Goal: Task Accomplishment & Management: Manage account settings

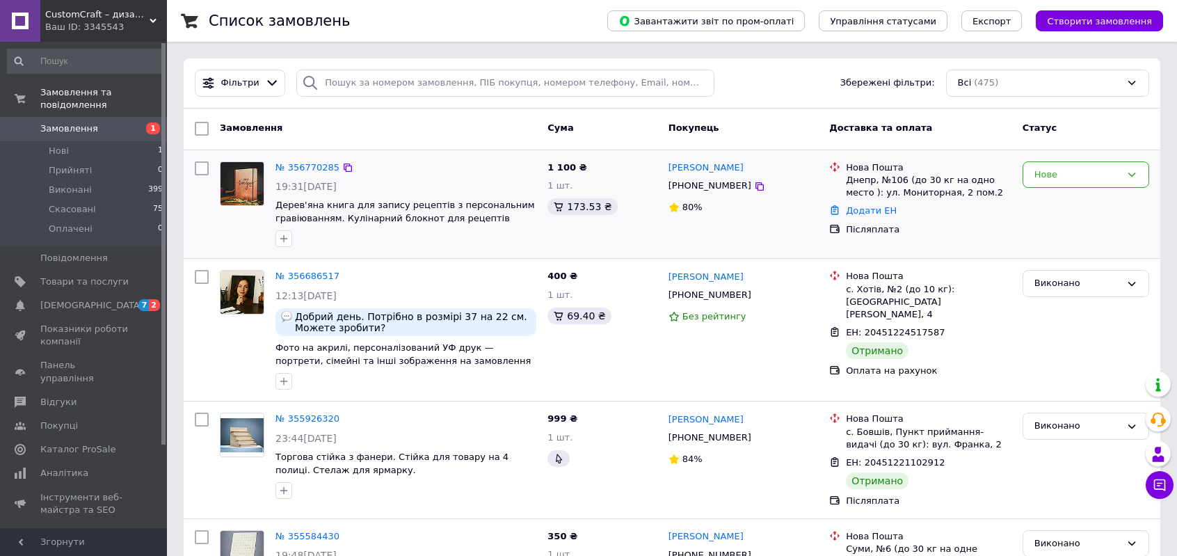
click at [241, 176] on img at bounding box center [241, 183] width 43 height 43
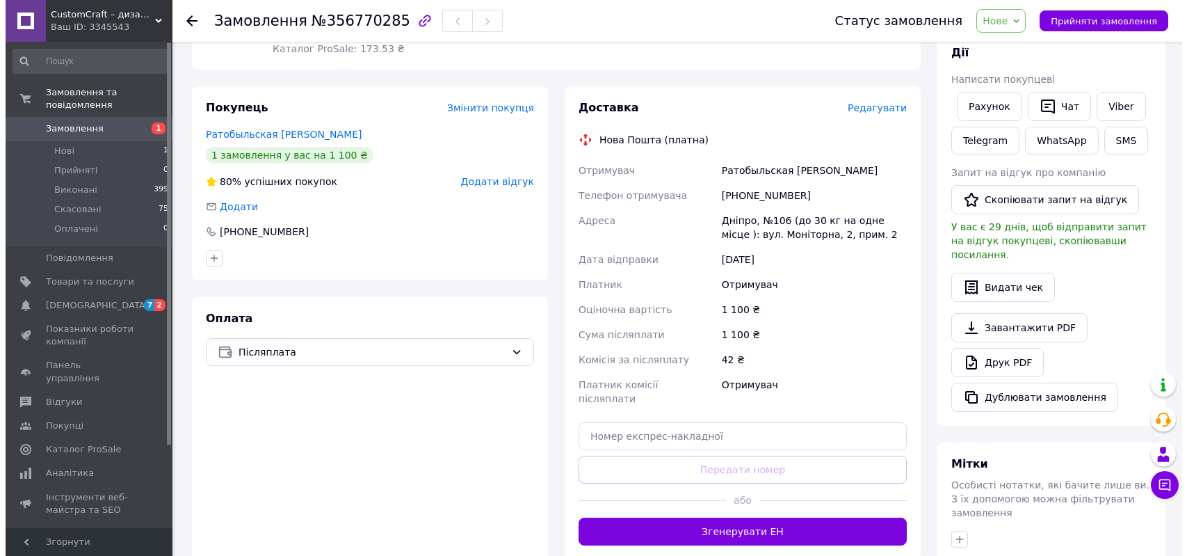
scroll to position [278, 0]
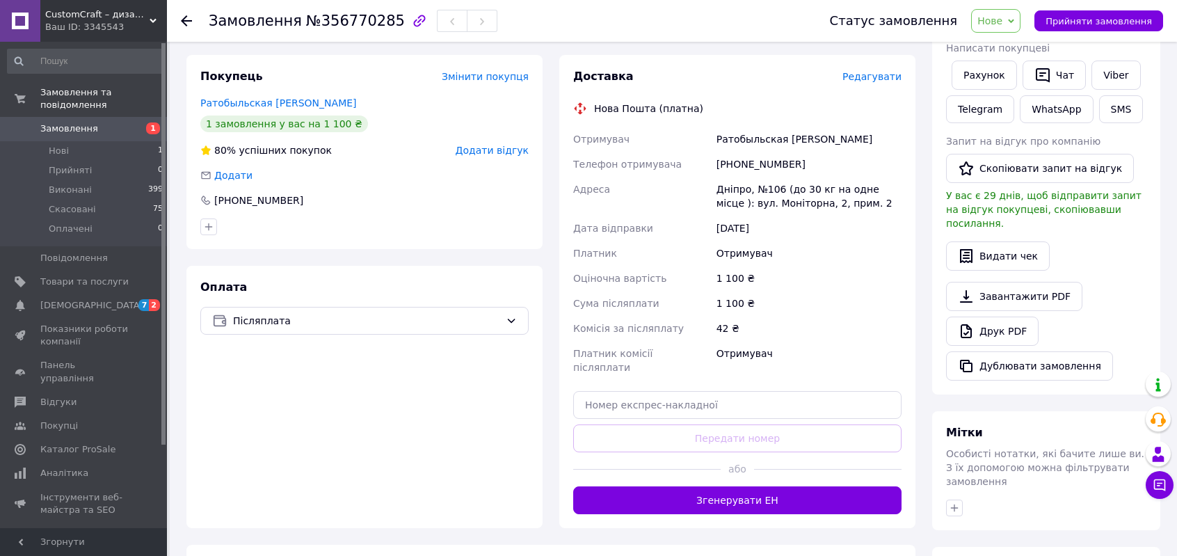
click at [874, 73] on span "Редагувати" at bounding box center [871, 76] width 59 height 11
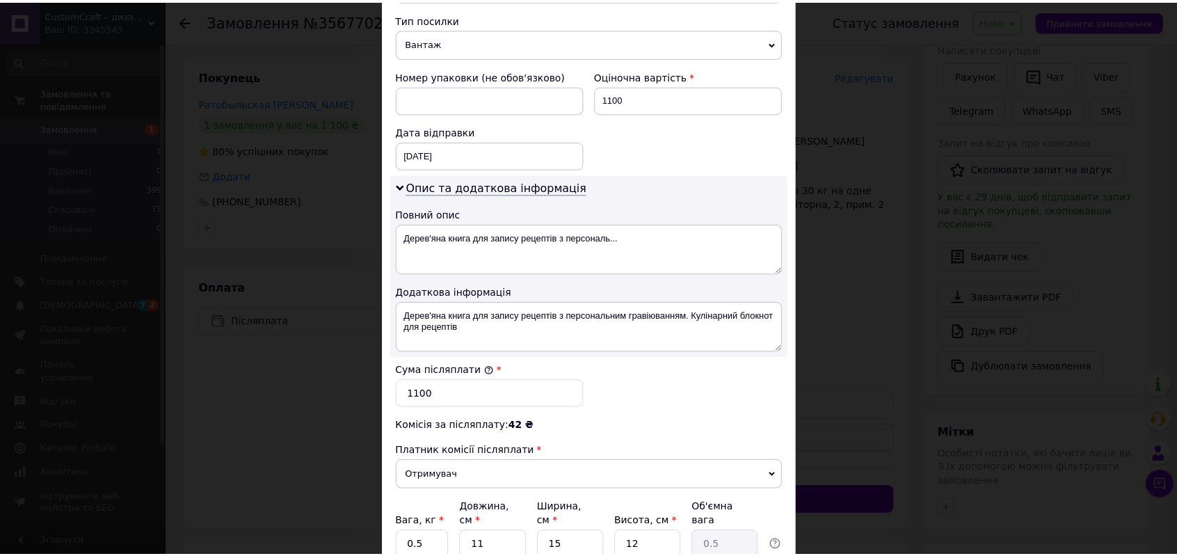
scroll to position [653, 0]
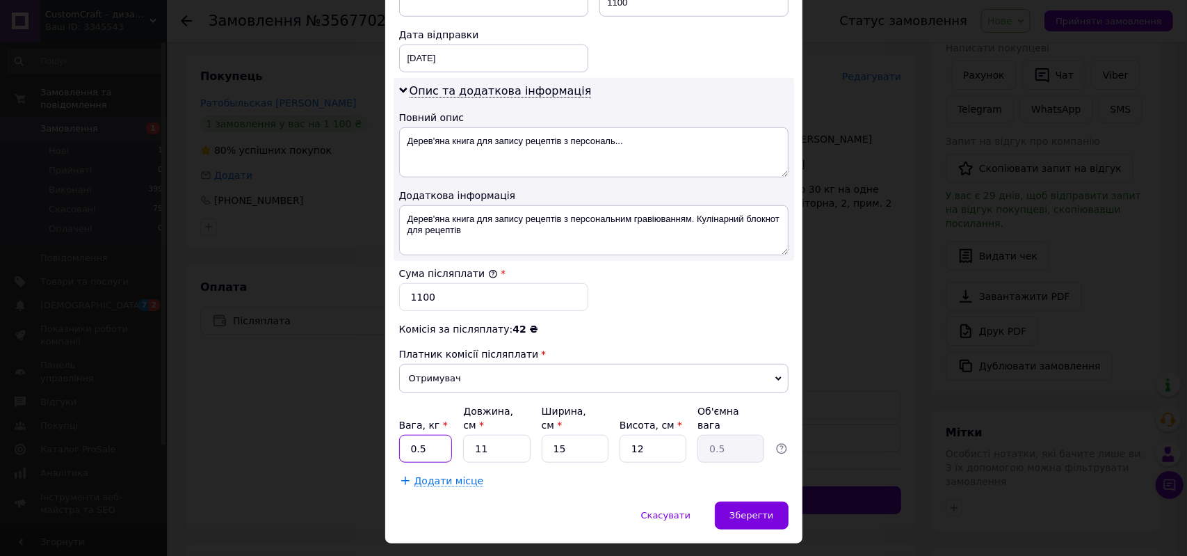
click at [437, 435] on input "0.5" at bounding box center [426, 449] width 54 height 28
type input "0.54"
click at [520, 435] on input "11" at bounding box center [496, 449] width 67 height 28
type input "1"
type input "0.1"
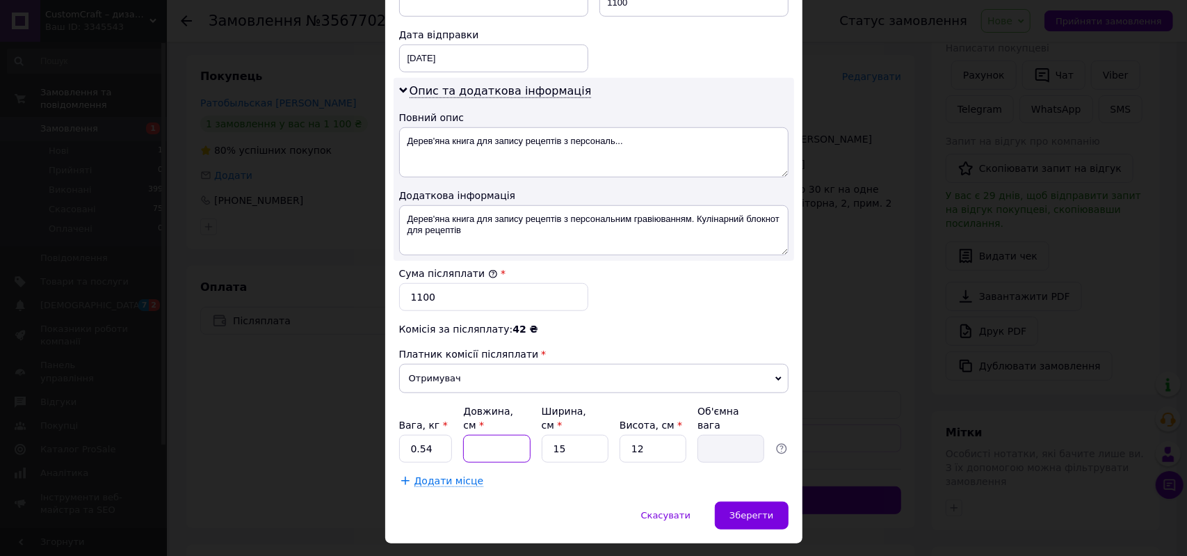
type input "2"
type input "0.1"
type input "24"
type input "1.08"
type input "24"
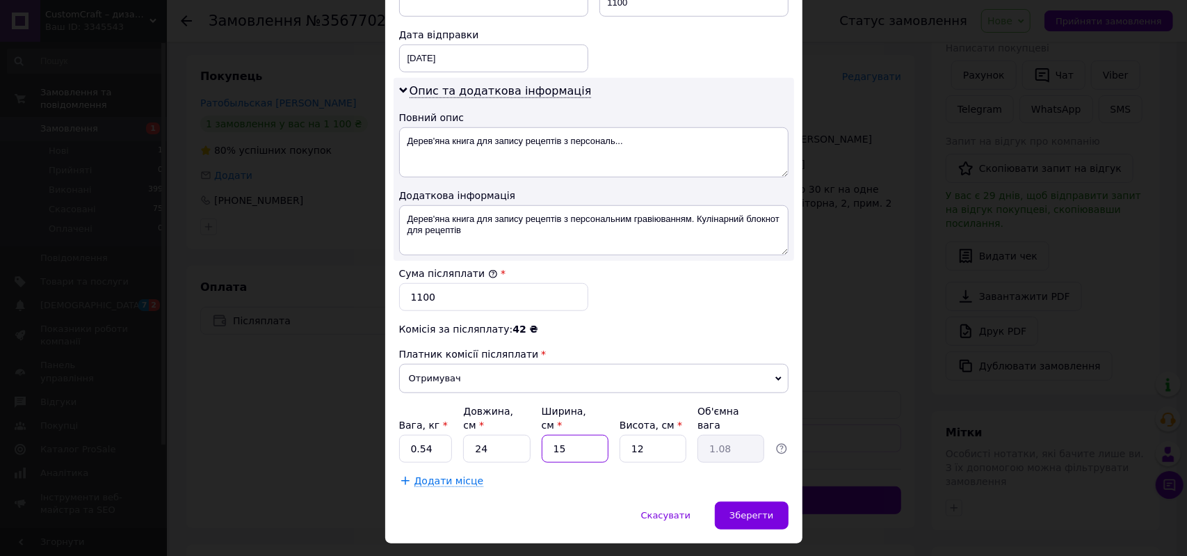
click at [568, 435] on input "15" at bounding box center [575, 449] width 67 height 28
type input "1"
type input "0.1"
type input "2"
type input "0.14"
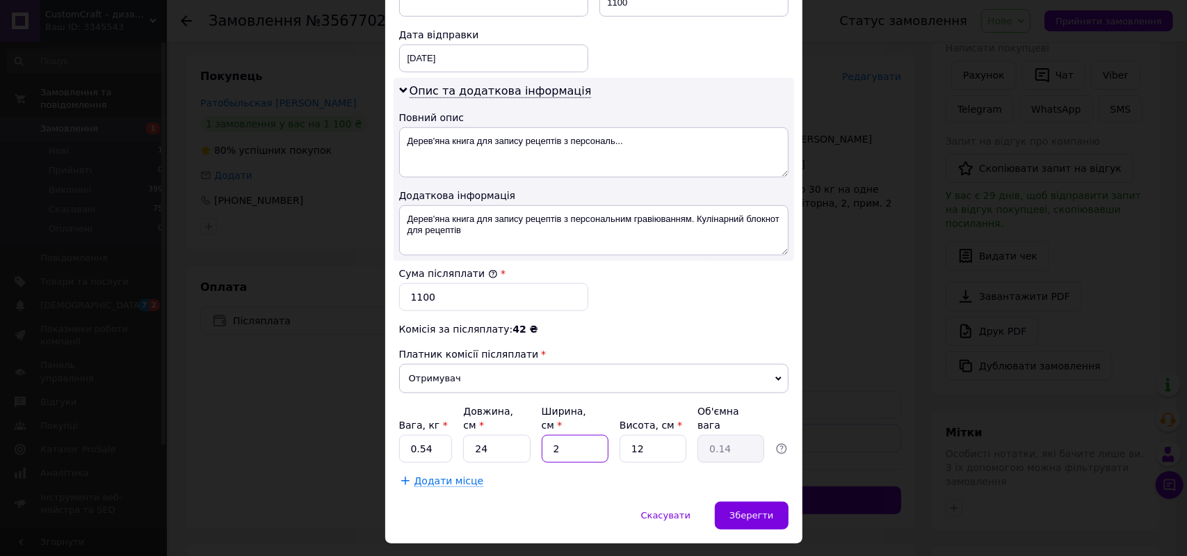
type input "21"
type input "1.51"
type input "21"
click at [647, 435] on input "12" at bounding box center [653, 449] width 67 height 28
type input "1"
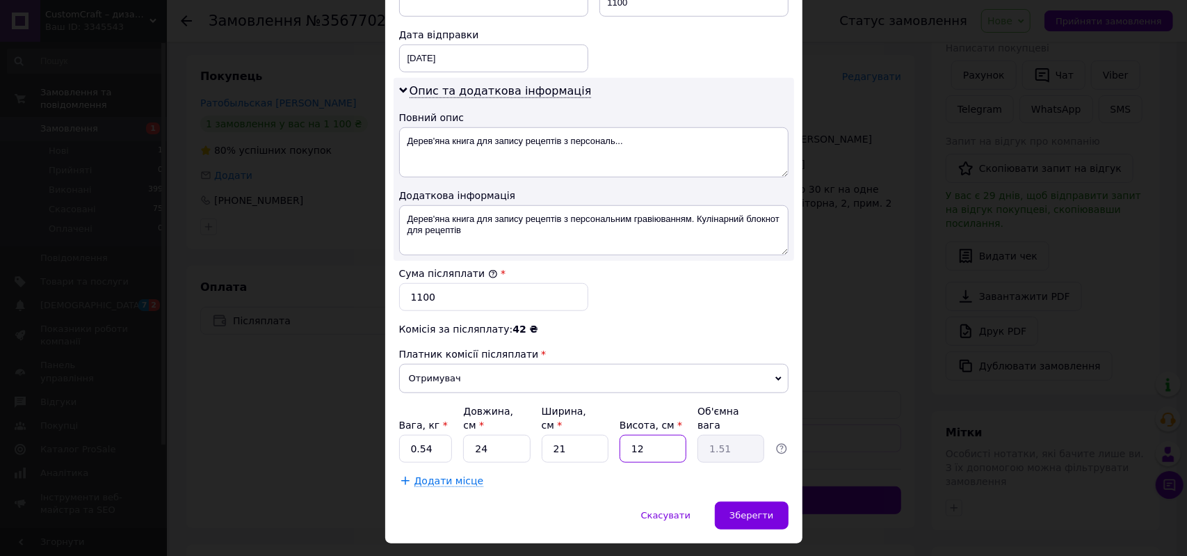
type input "0.13"
type input "6"
type input "0.76"
click at [648, 435] on input "6" at bounding box center [653, 449] width 67 height 28
type input "6"
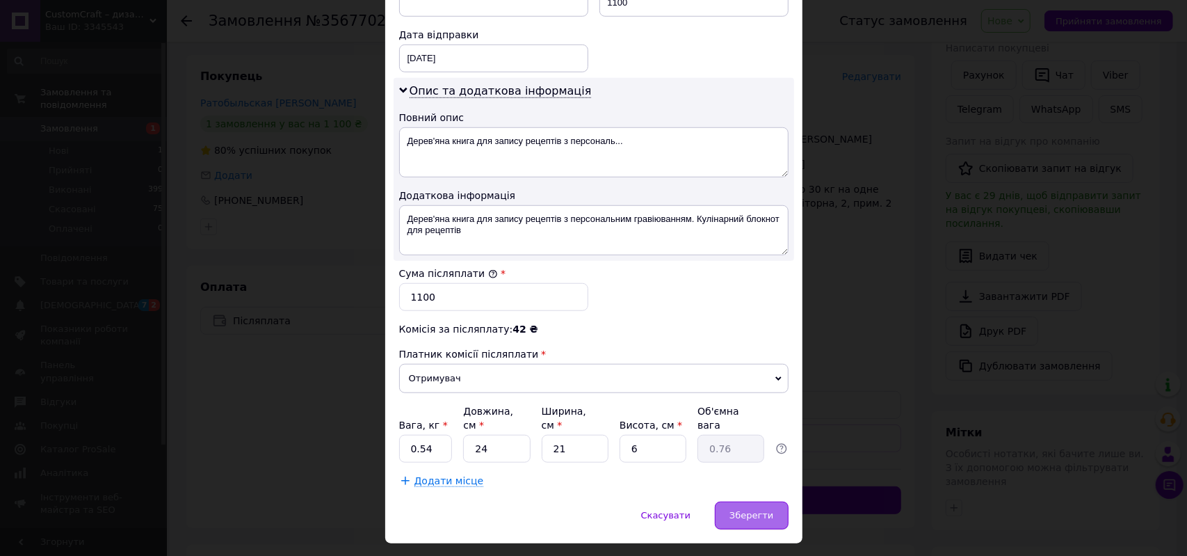
click at [766, 501] on div "Зберегти" at bounding box center [751, 515] width 73 height 28
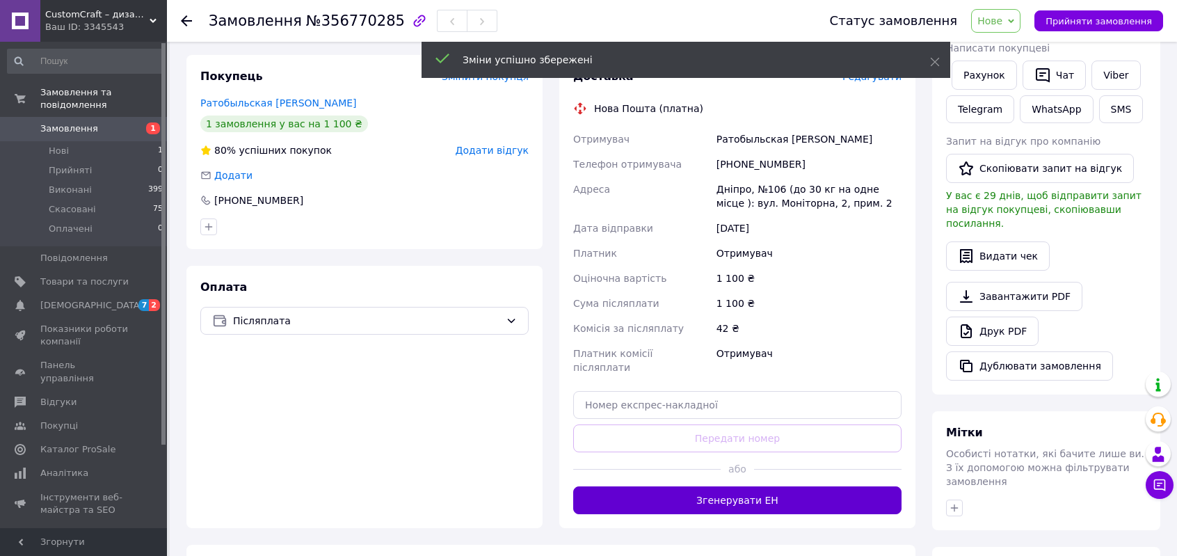
click at [752, 496] on button "Згенерувати ЕН" at bounding box center [737, 500] width 328 height 28
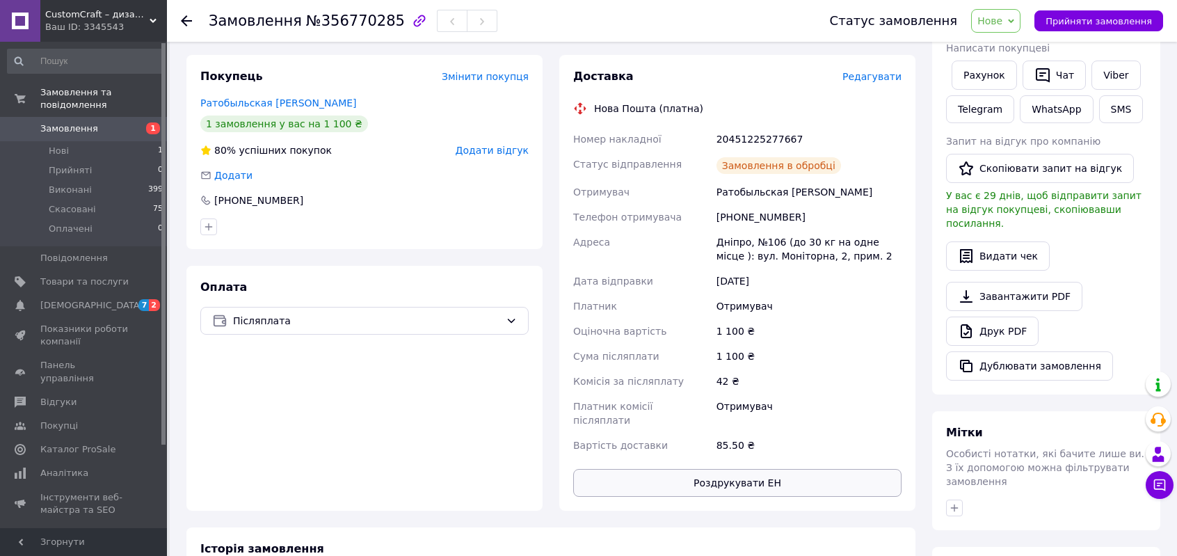
click at [739, 473] on button "Роздрукувати ЕН" at bounding box center [737, 483] width 328 height 28
